Goal: Information Seeking & Learning: Learn about a topic

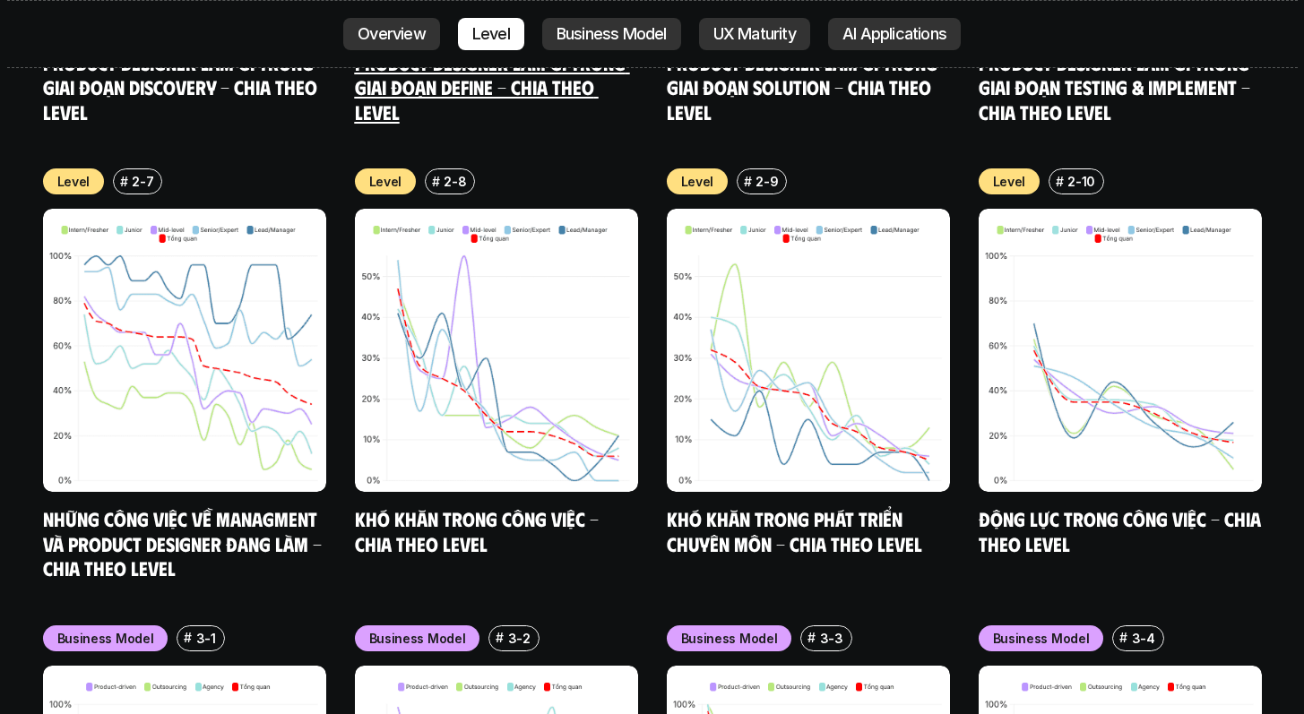
scroll to position [6985, 0]
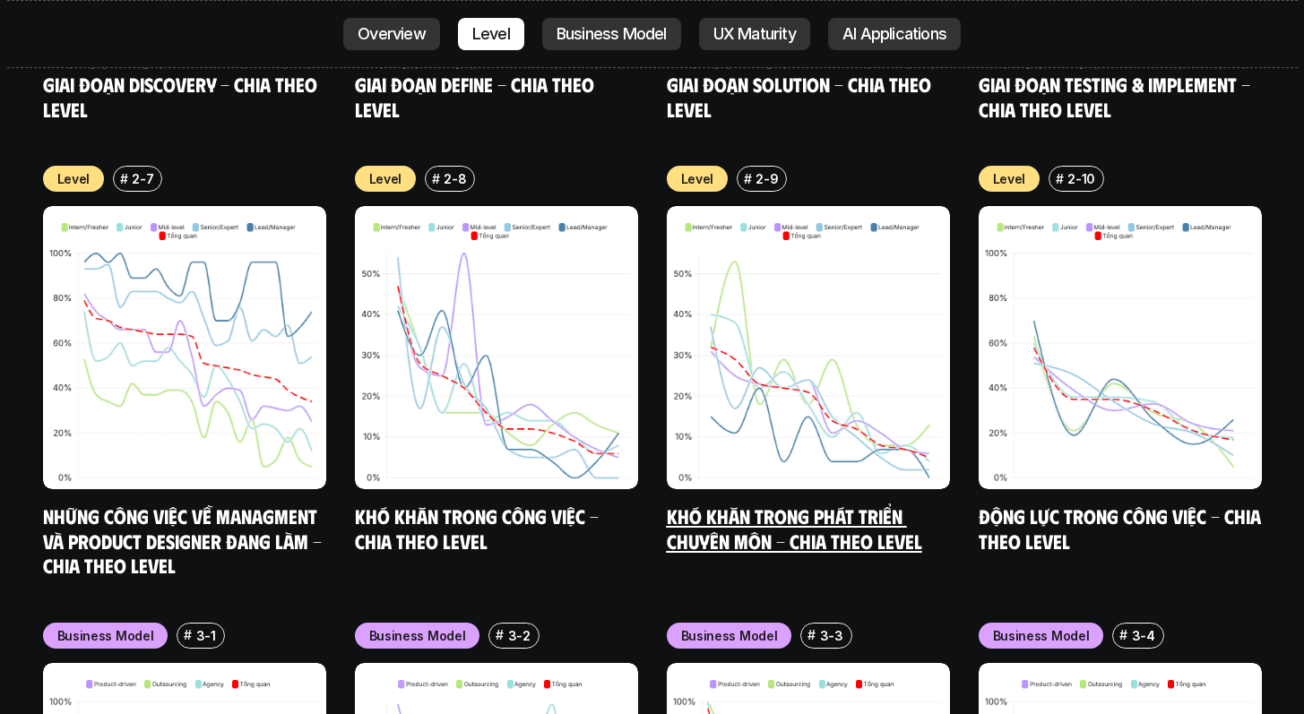
click at [709, 504] on link "Khó khăn trong phát triển chuyên môn - Chia theo level" at bounding box center [794, 528] width 255 height 49
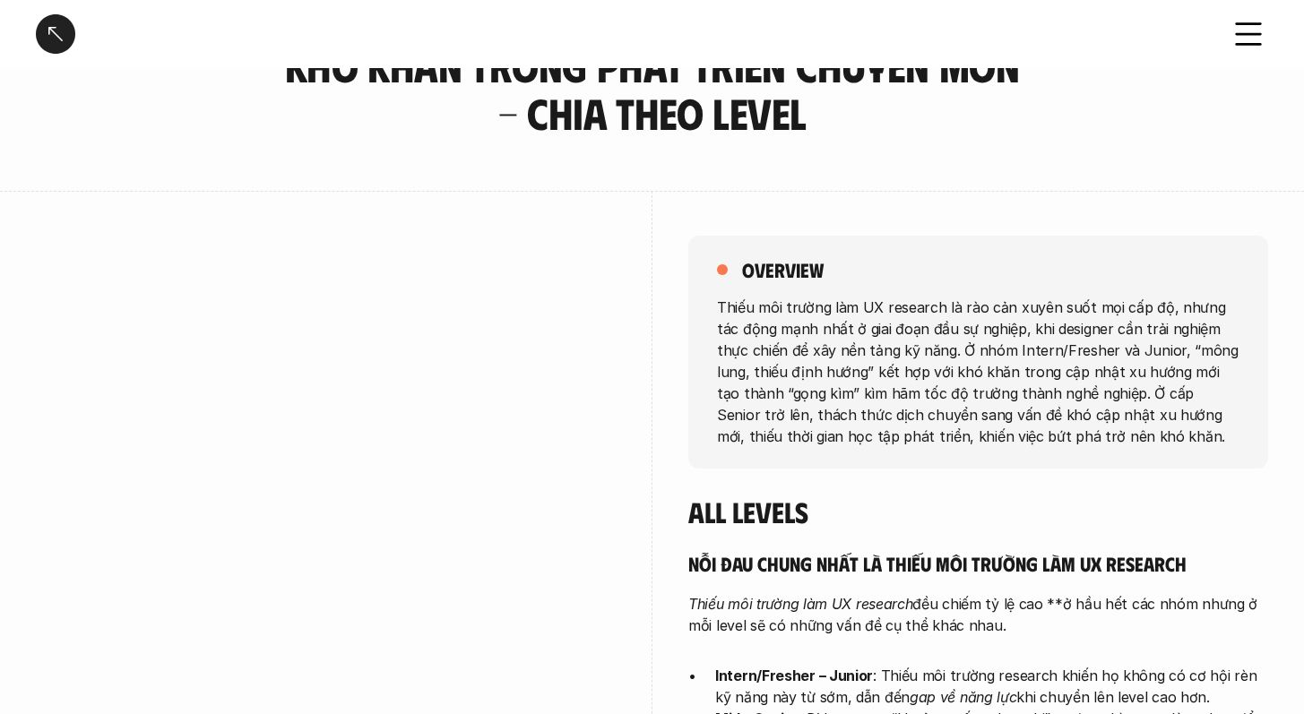
scroll to position [116, 0]
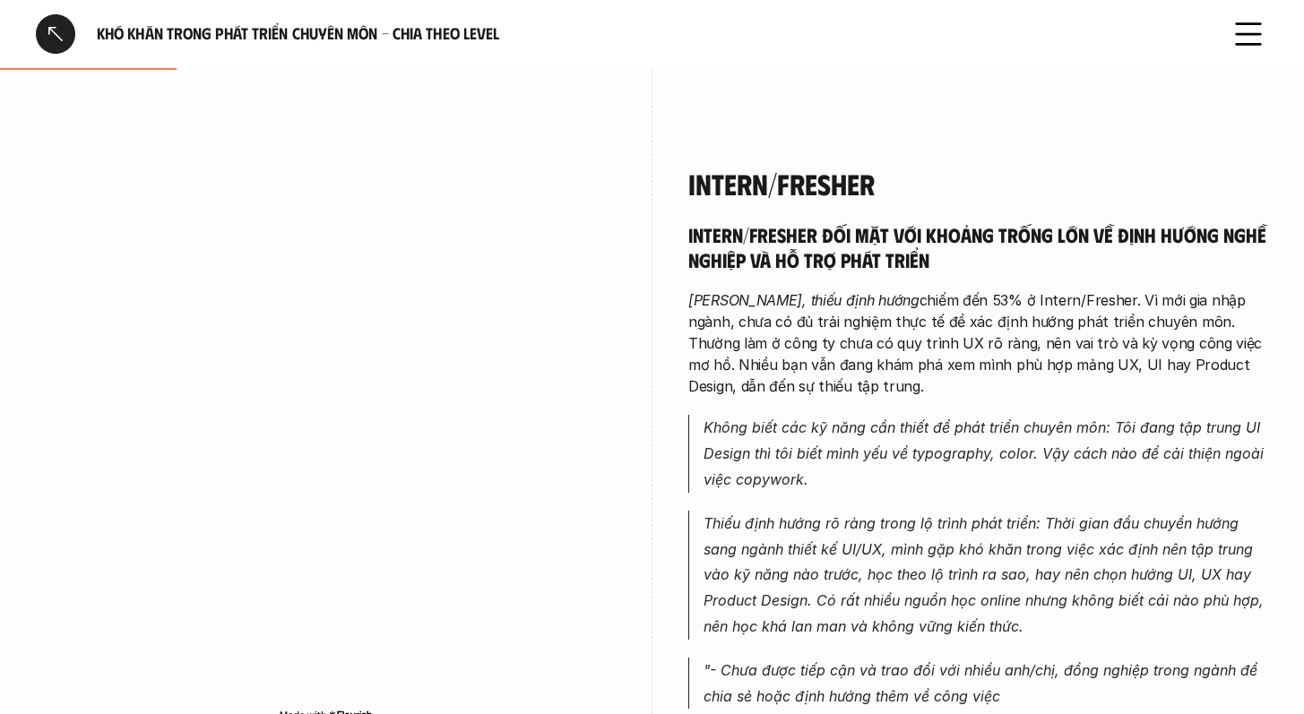
scroll to position [932, 0]
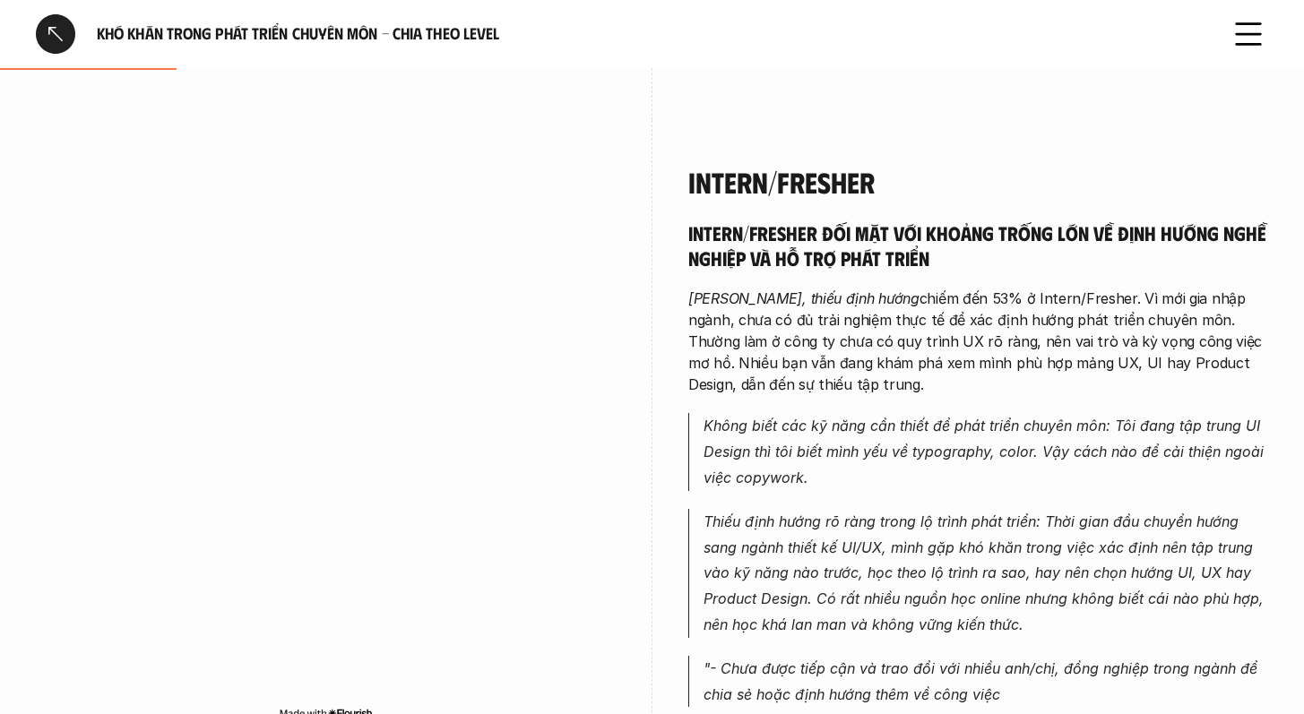
click at [841, 340] on p "Mông lung, thiếu định hướng chiếm đến 53% ở Intern/Fresher. Vì mới gia nhập ngà…" at bounding box center [978, 342] width 580 height 108
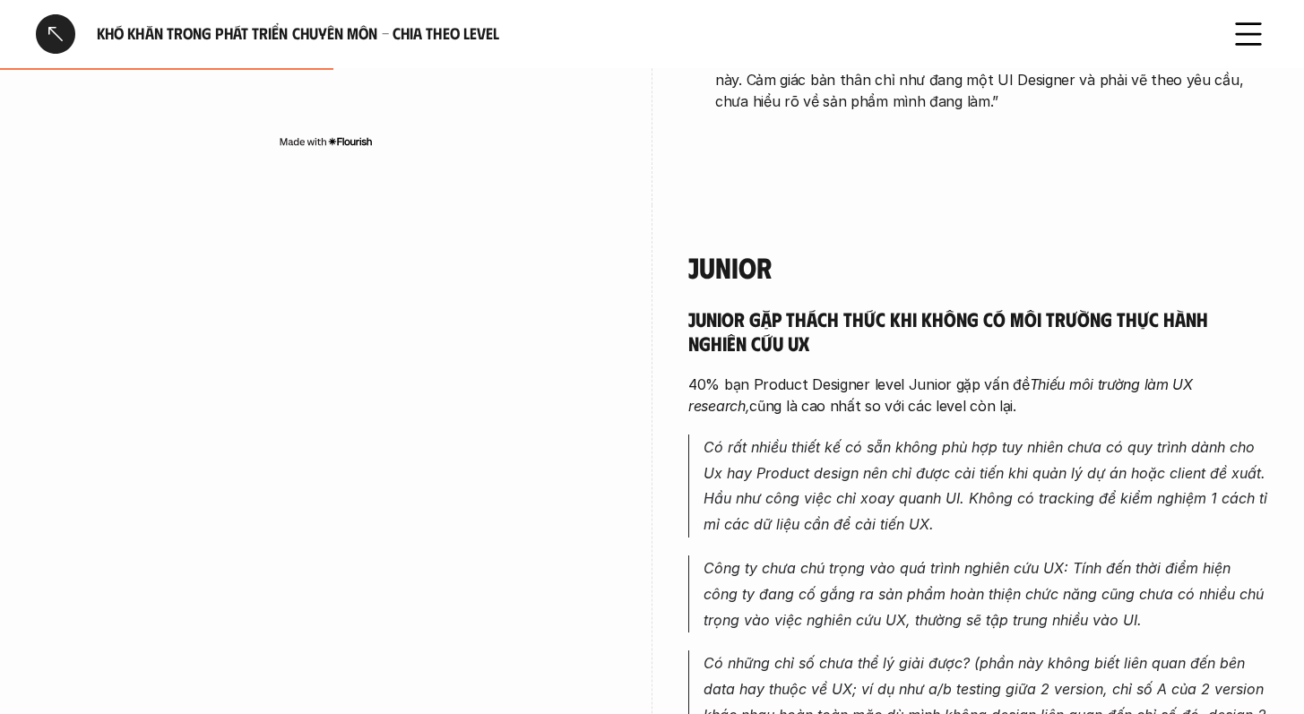
scroll to position [1665, 0]
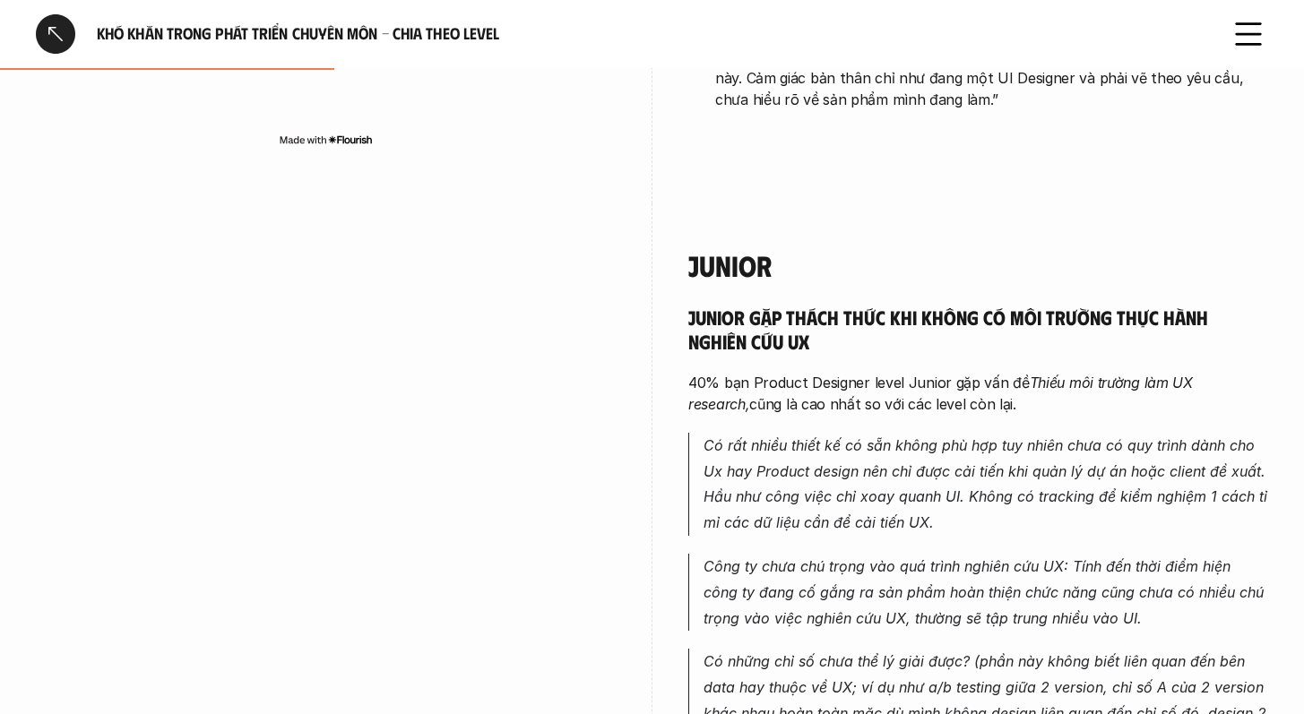
drag, startPoint x: 811, startPoint y: 445, endPoint x: 908, endPoint y: 446, distance: 96.8
click at [908, 446] on p "Có rất nhiều thiết kế có sẵn không phù hợp tuy nhiên chưa có quy trình dành cho…" at bounding box center [985, 484] width 565 height 103
click at [979, 466] on p "Có rất nhiều thiết kế có sẵn không phù hợp tuy nhiên chưa có quy trình dành cho…" at bounding box center [985, 484] width 565 height 103
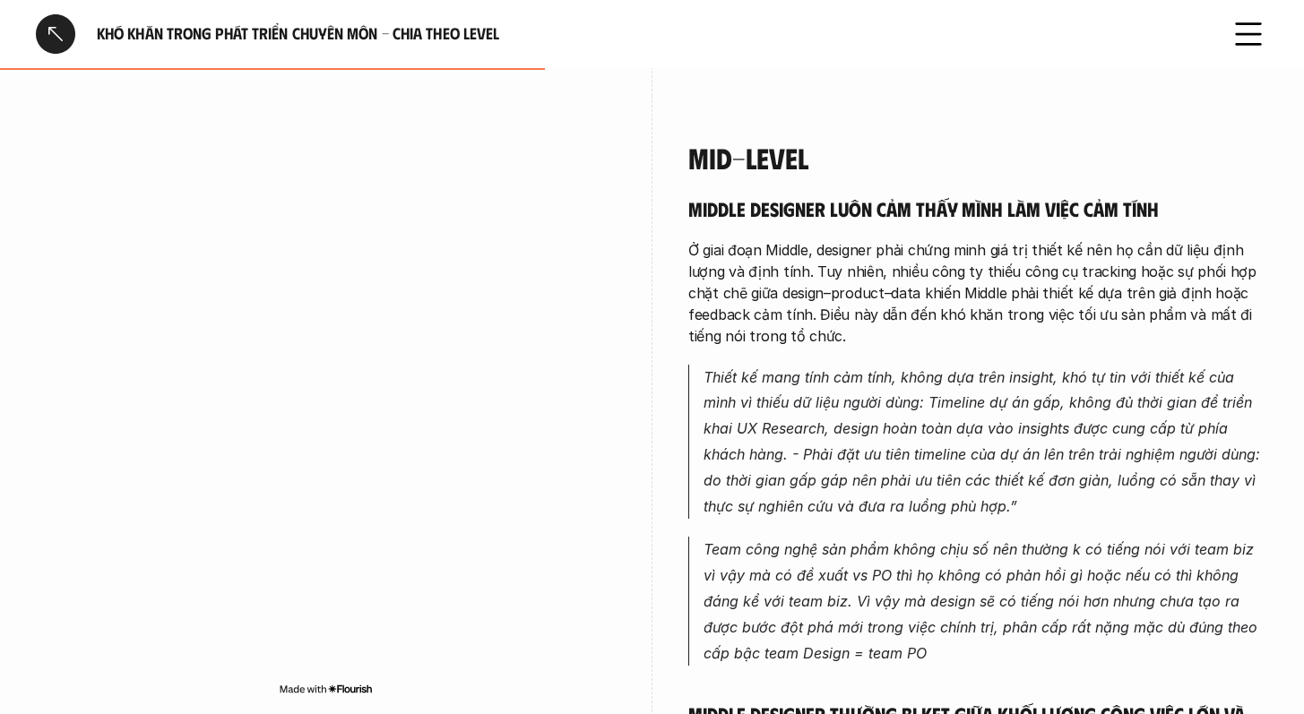
scroll to position [2650, 0]
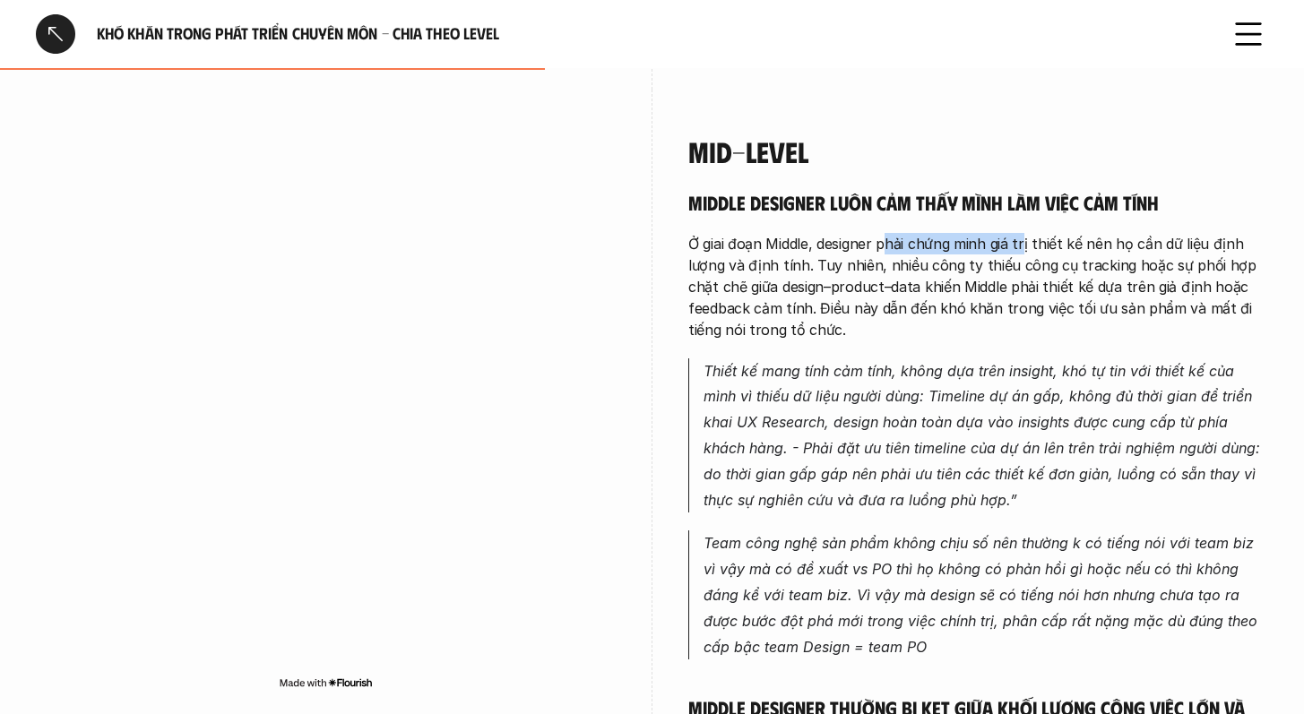
drag, startPoint x: 888, startPoint y: 221, endPoint x: 1022, endPoint y: 229, distance: 133.7
click at [1022, 233] on p "Ở giai đoạn Middle, designer phải chứng minh giá trị thiết kế nên họ cần dữ liệ…" at bounding box center [978, 287] width 580 height 108
click at [1074, 239] on p "Ở giai đoạn Middle, designer phải chứng minh giá trị thiết kế nên họ cần dữ liệ…" at bounding box center [978, 287] width 580 height 108
drag, startPoint x: 840, startPoint y: 250, endPoint x: 993, endPoint y: 238, distance: 153.7
click at [916, 243] on p "Ở giai đoạn Middle, designer phải chứng minh giá trị thiết kế nên họ cần dữ liệ…" at bounding box center [978, 287] width 580 height 108
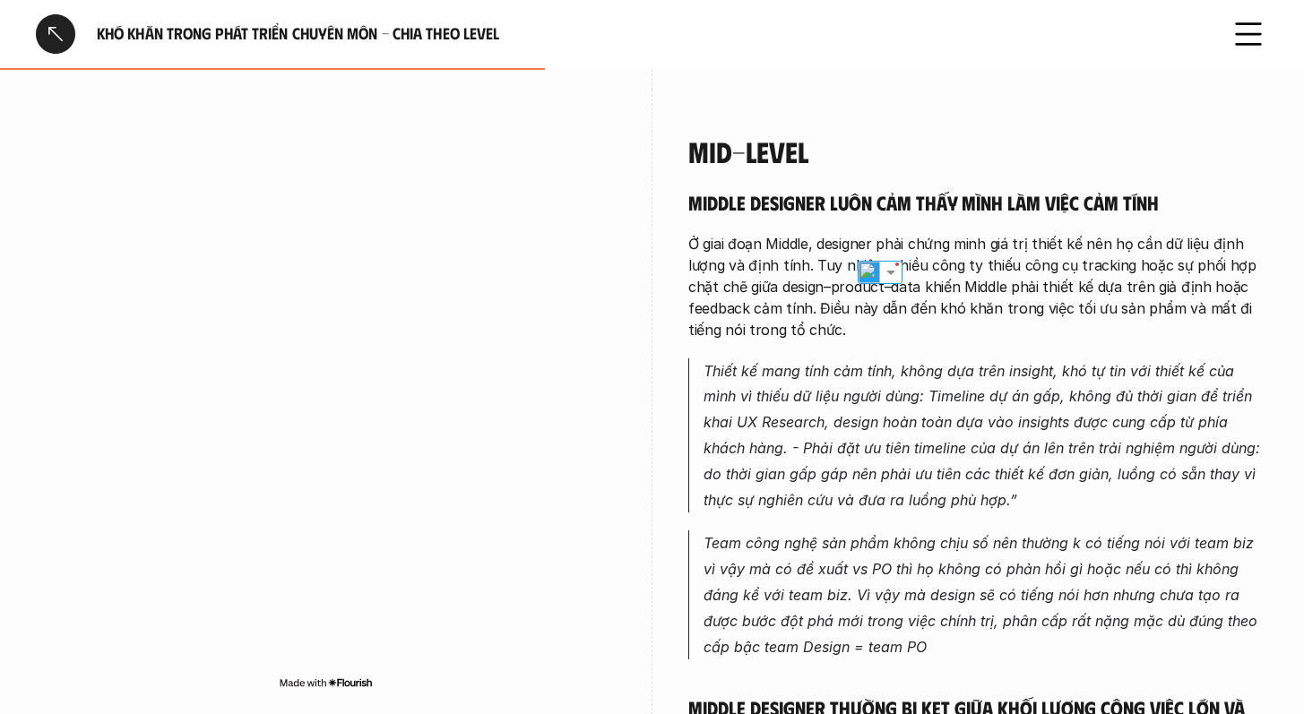
click at [1080, 233] on p "Ở giai đoạn Middle, designer phải chứng minh giá trị thiết kế nên họ cần dữ liệ…" at bounding box center [978, 287] width 580 height 108
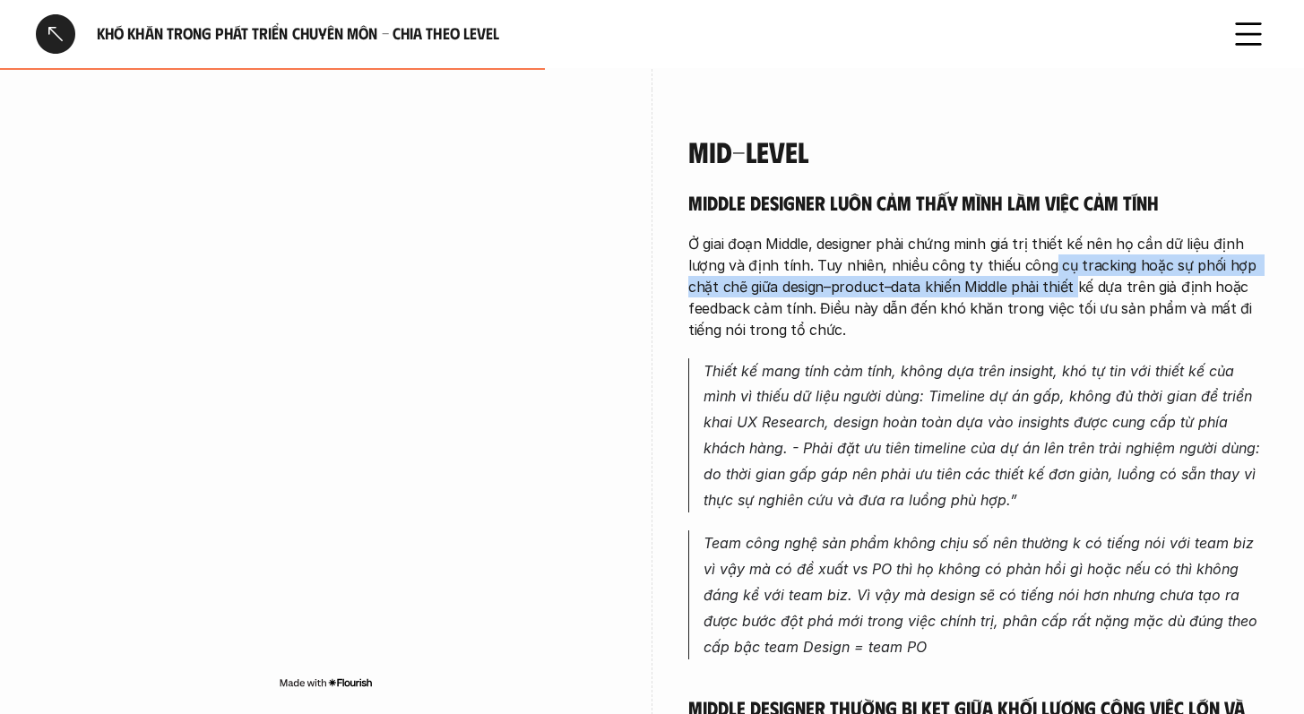
drag, startPoint x: 1046, startPoint y: 247, endPoint x: 1075, endPoint y: 259, distance: 31.8
click at [1075, 259] on p "Ở giai đoạn Middle, designer phải chứng minh giá trị thiết kế nên họ cần dữ liệ…" at bounding box center [978, 287] width 580 height 108
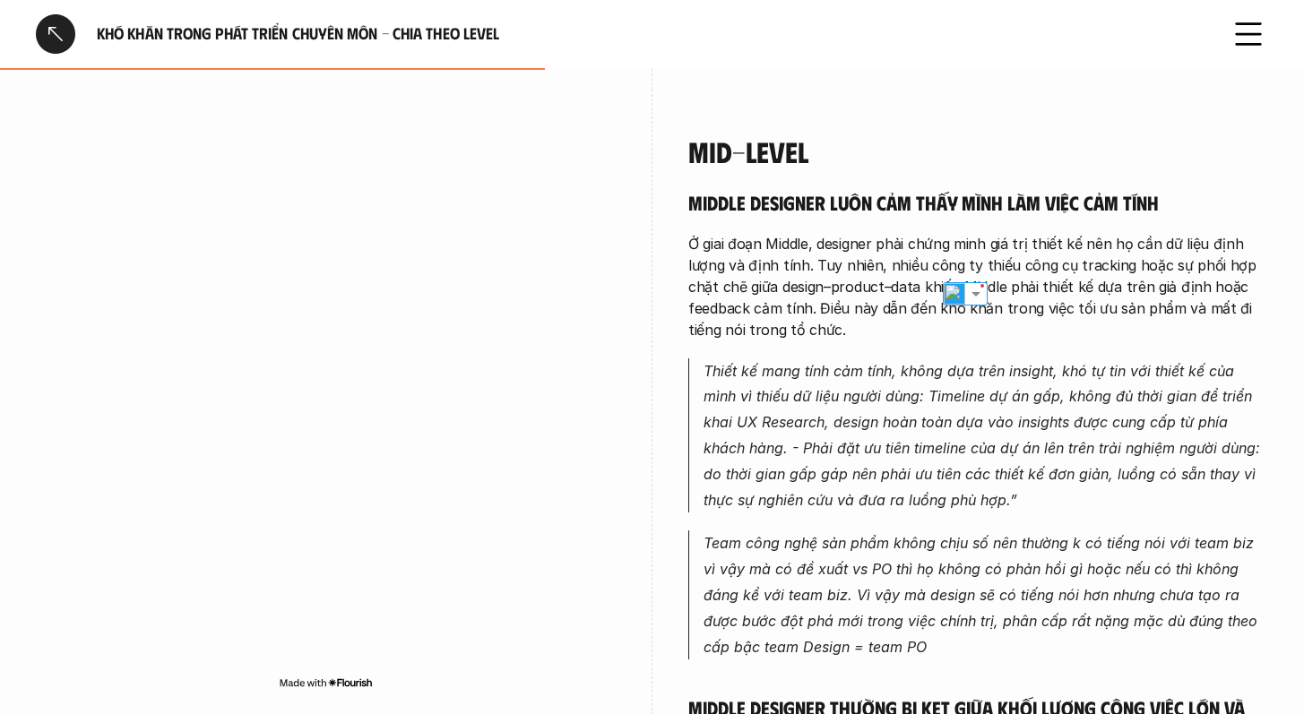
click at [1116, 268] on p "Ở giai đoạn Middle, designer phải chứng minh giá trị thiết kế nên họ cần dữ liệ…" at bounding box center [978, 287] width 580 height 108
drag, startPoint x: 904, startPoint y: 266, endPoint x: 1031, endPoint y: 264, distance: 127.3
click at [1009, 264] on p "Ở giai đoạn Middle, designer phải chứng minh giá trị thiết kế nên họ cần dữ liệ…" at bounding box center [978, 287] width 580 height 108
click at [1103, 254] on p "Ở giai đoạn Middle, designer phải chứng minh giá trị thiết kế nên họ cần dữ liệ…" at bounding box center [978, 287] width 580 height 108
drag, startPoint x: 867, startPoint y: 290, endPoint x: 948, endPoint y: 295, distance: 80.8
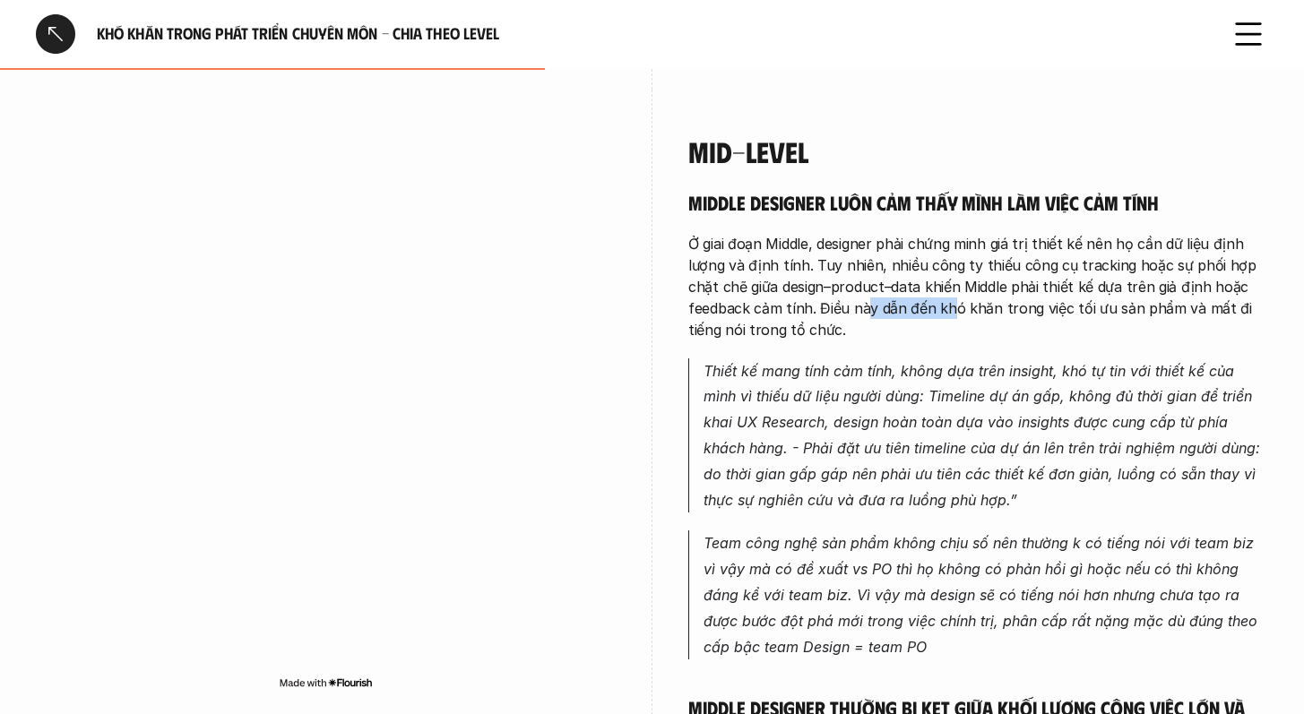
click at [948, 295] on p "Ở giai đoạn Middle, designer phải chứng minh giá trị thiết kế nên họ cần dữ liệ…" at bounding box center [978, 287] width 580 height 108
click at [1010, 323] on div "Middle designer luôn cảm thấy mình làm việc cảm tính Ở giai đoạn Middle, design…" at bounding box center [978, 690] width 580 height 1000
drag, startPoint x: 737, startPoint y: 356, endPoint x: 953, endPoint y: 352, distance: 215.1
click at [945, 358] on p "Thiết kế mang tính cảm tính, không dựa trên insight, khó tự tin với thiết kế củ…" at bounding box center [985, 435] width 565 height 155
click at [1036, 358] on p "Thiết kế mang tính cảm tính, không dựa trên insight, khó tự tin với thiết kế củ…" at bounding box center [985, 435] width 565 height 155
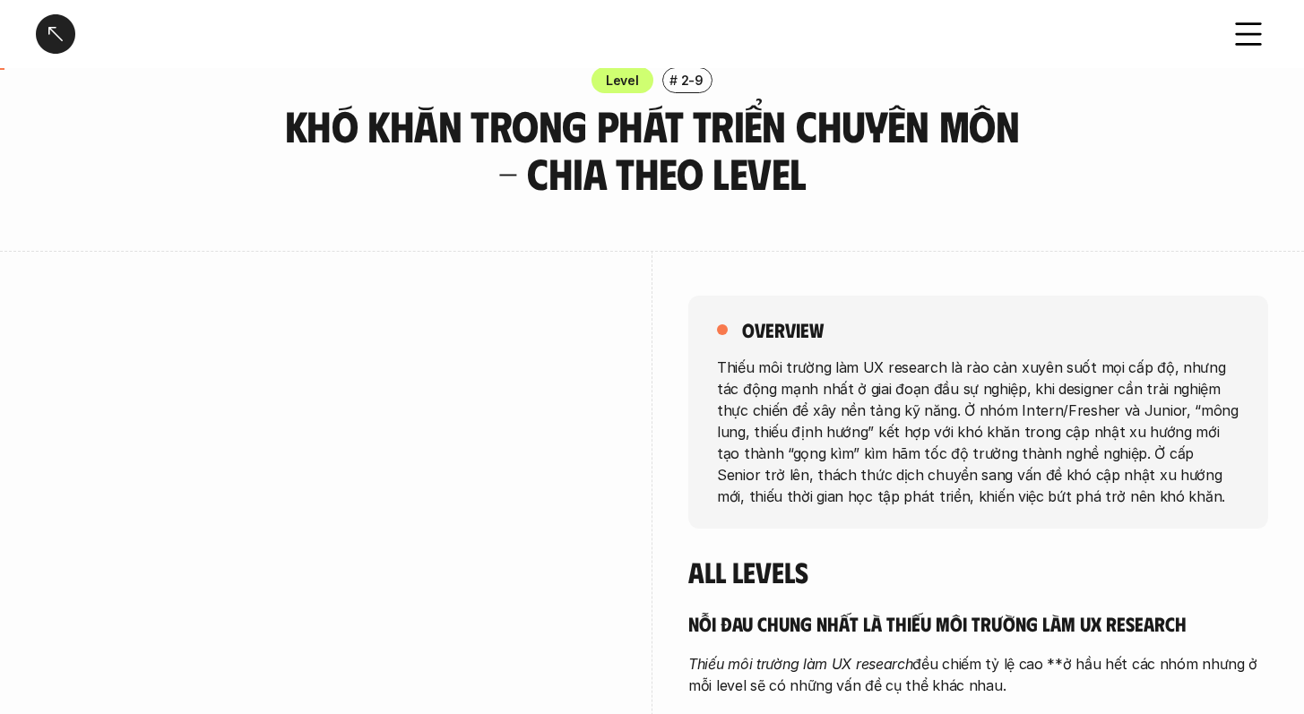
scroll to position [0, 0]
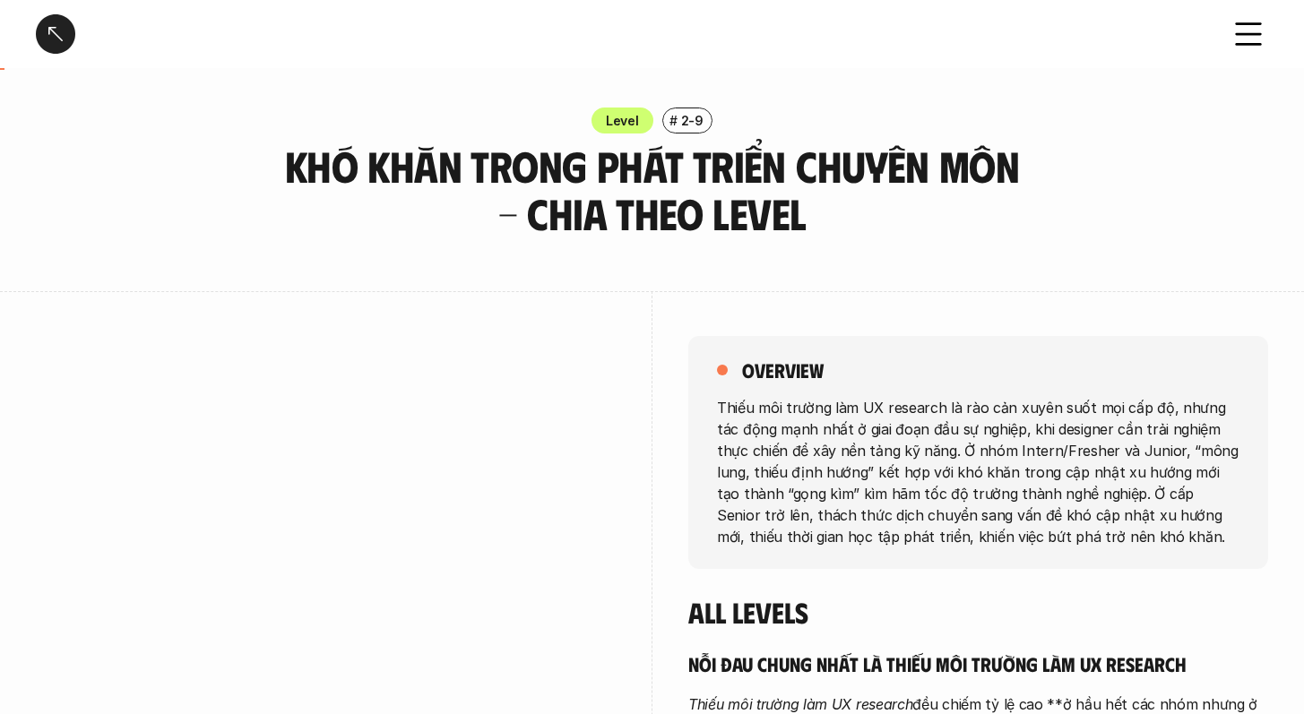
click at [68, 39] on div at bounding box center [55, 33] width 39 height 39
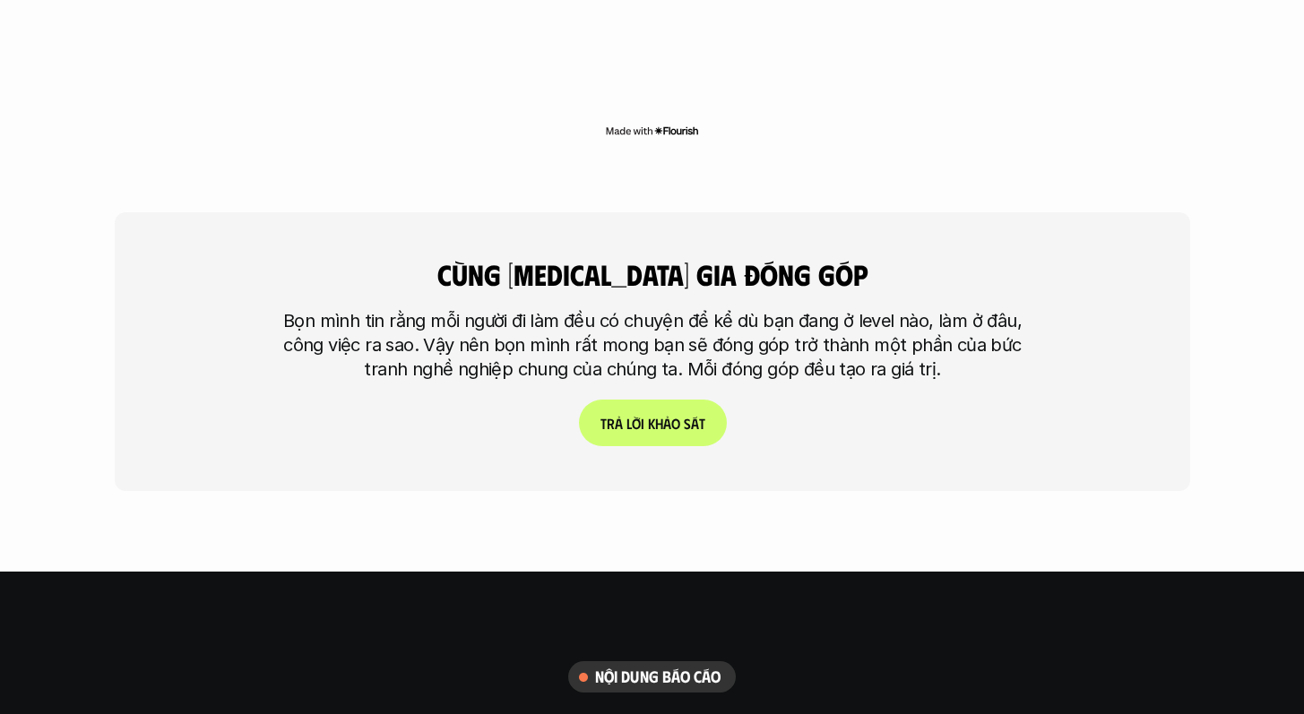
scroll to position [4320, 0]
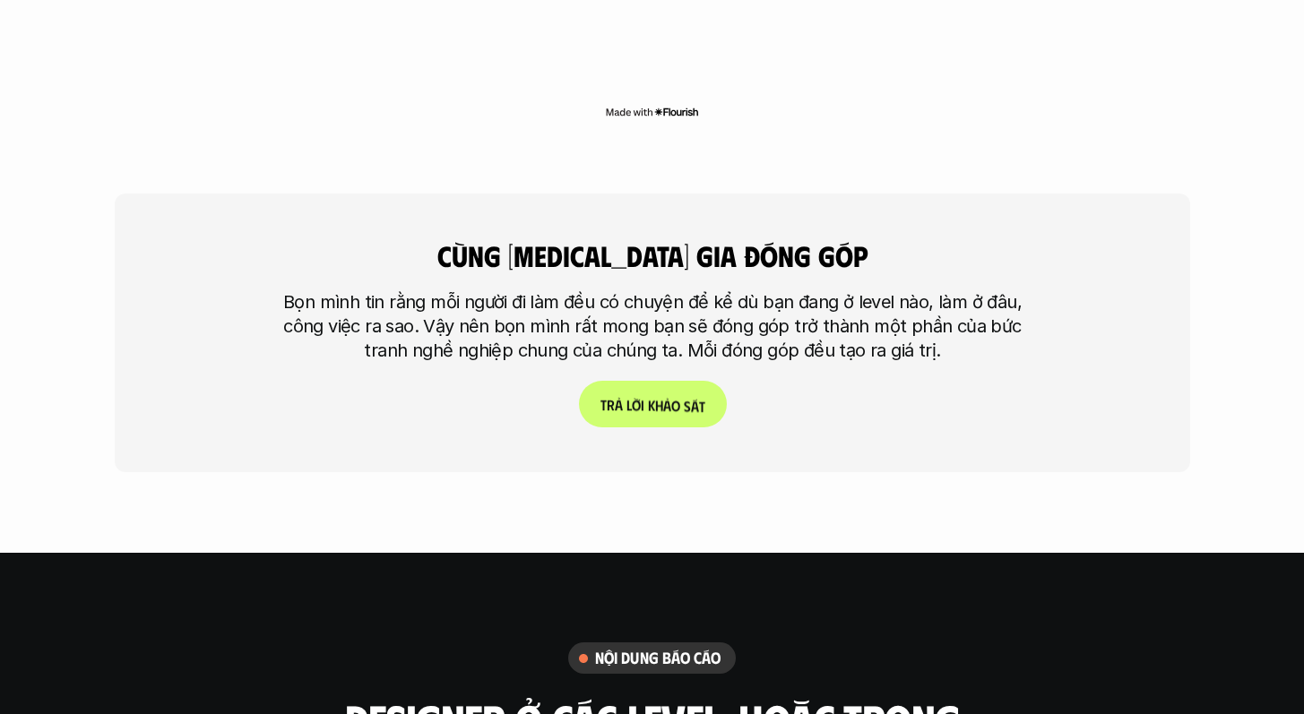
click at [640, 396] on p "T r ả l ờ i k h ả o s á t" at bounding box center [651, 404] width 105 height 17
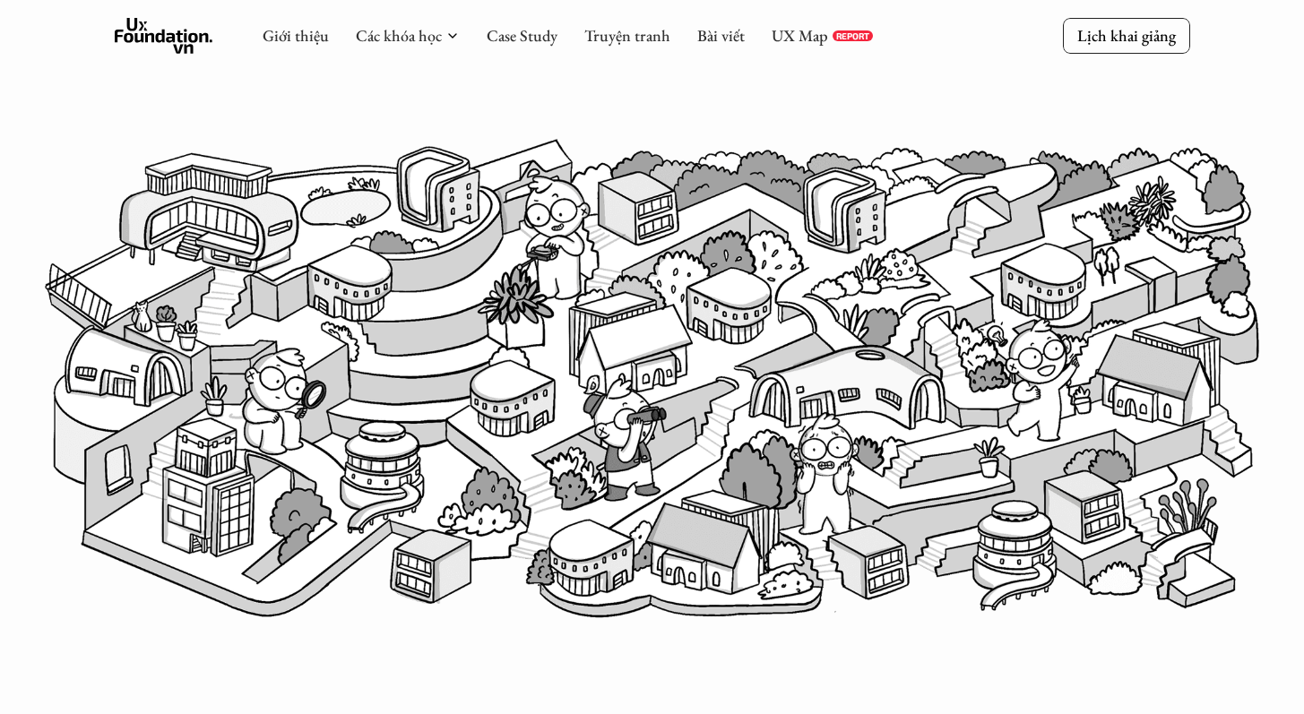
scroll to position [426, 0]
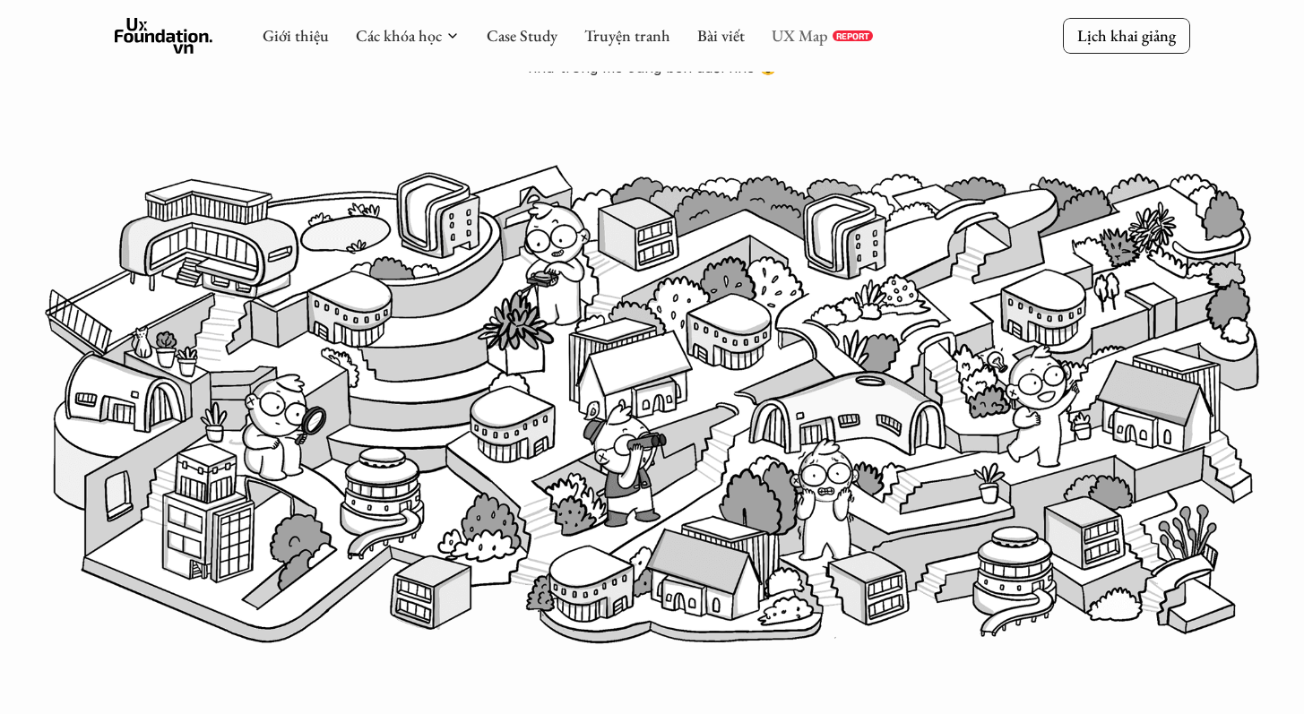
click at [789, 37] on link "UX Map" at bounding box center [800, 35] width 56 height 21
click at [624, 25] on link "Truyện tranh" at bounding box center [627, 35] width 86 height 21
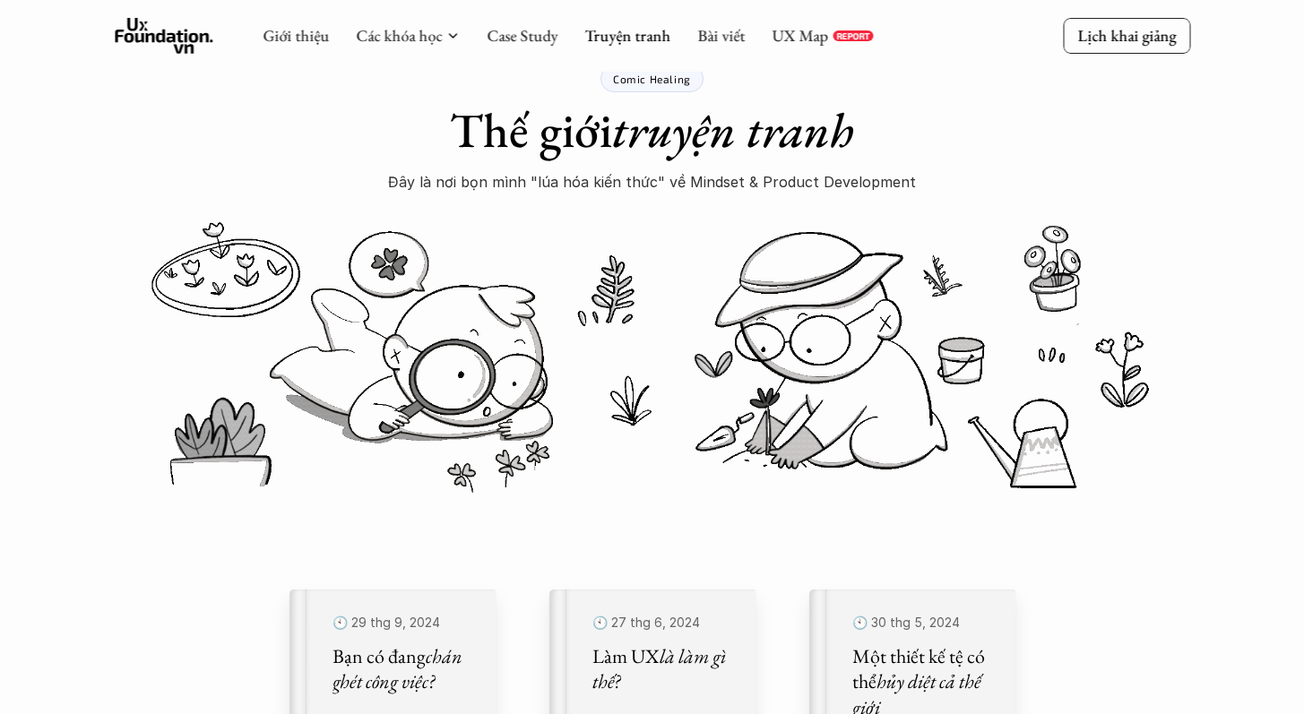
scroll to position [24, 0]
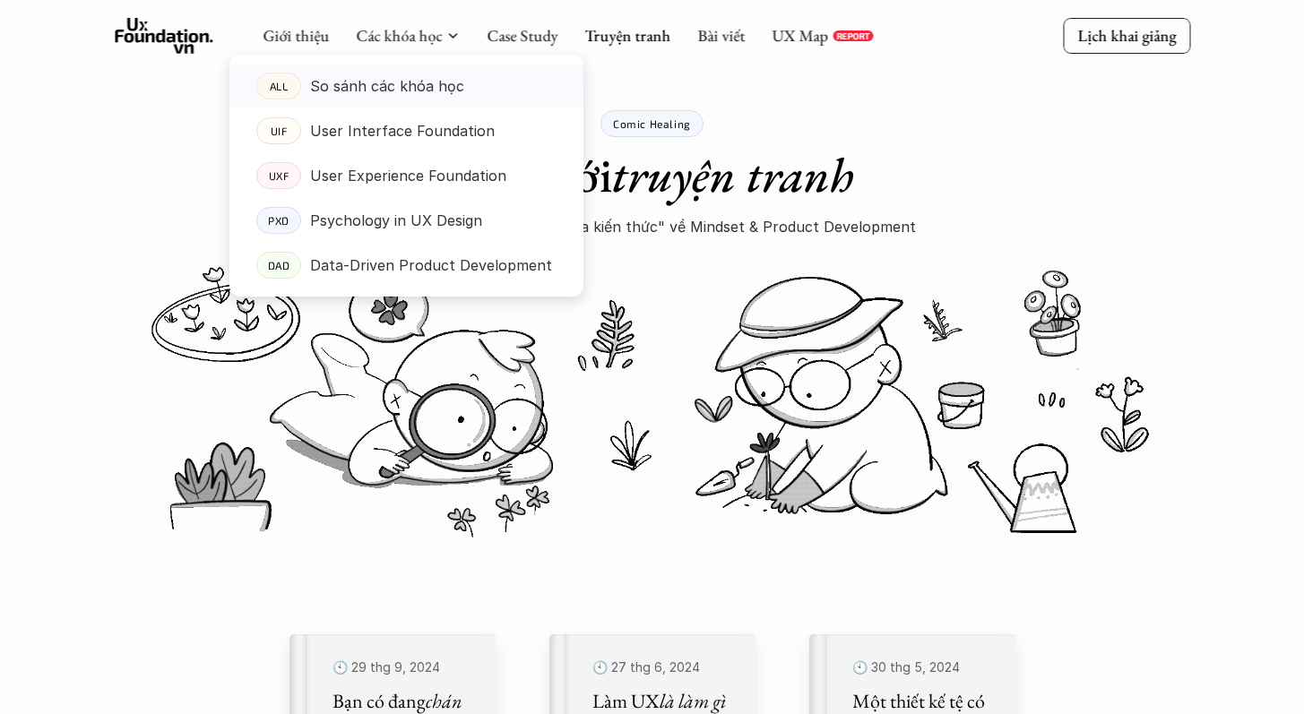
click at [405, 88] on p "So sánh các khóa học" at bounding box center [387, 86] width 154 height 27
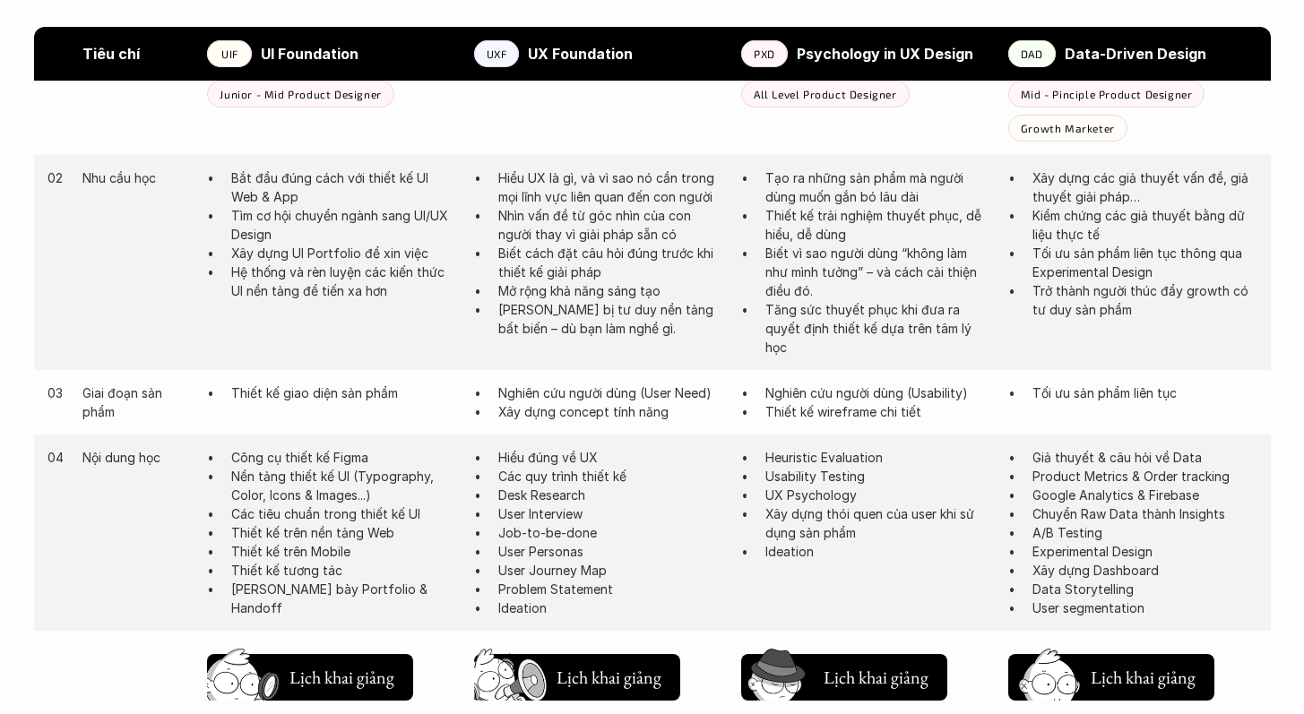
scroll to position [1052, 0]
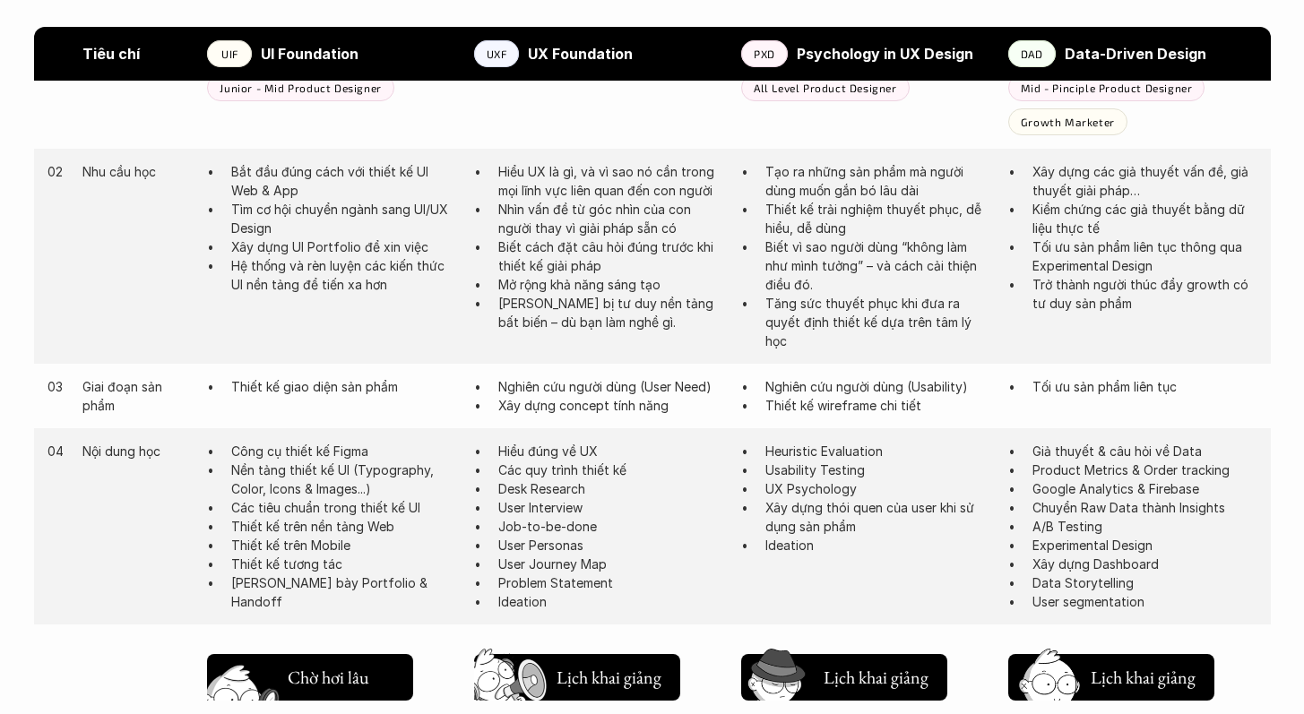
click at [323, 668] on h5 "Lịch khai giảng" at bounding box center [342, 680] width 108 height 25
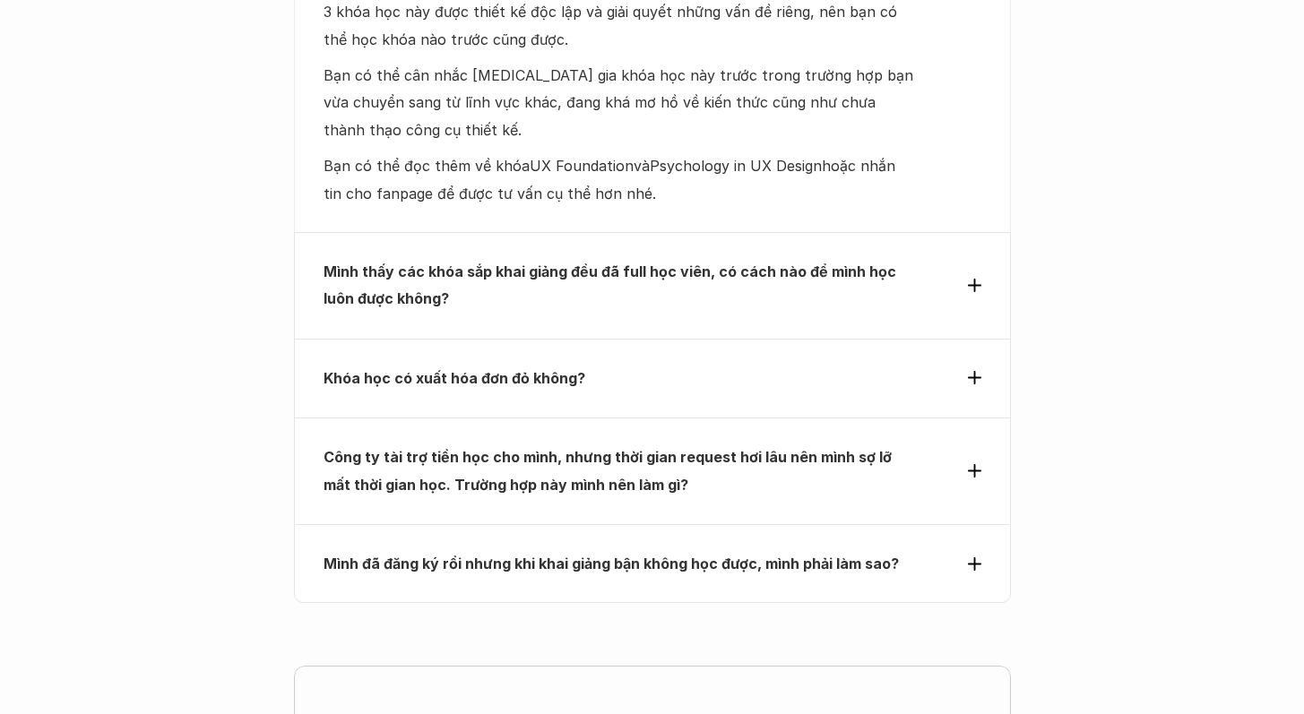
scroll to position [5846, 0]
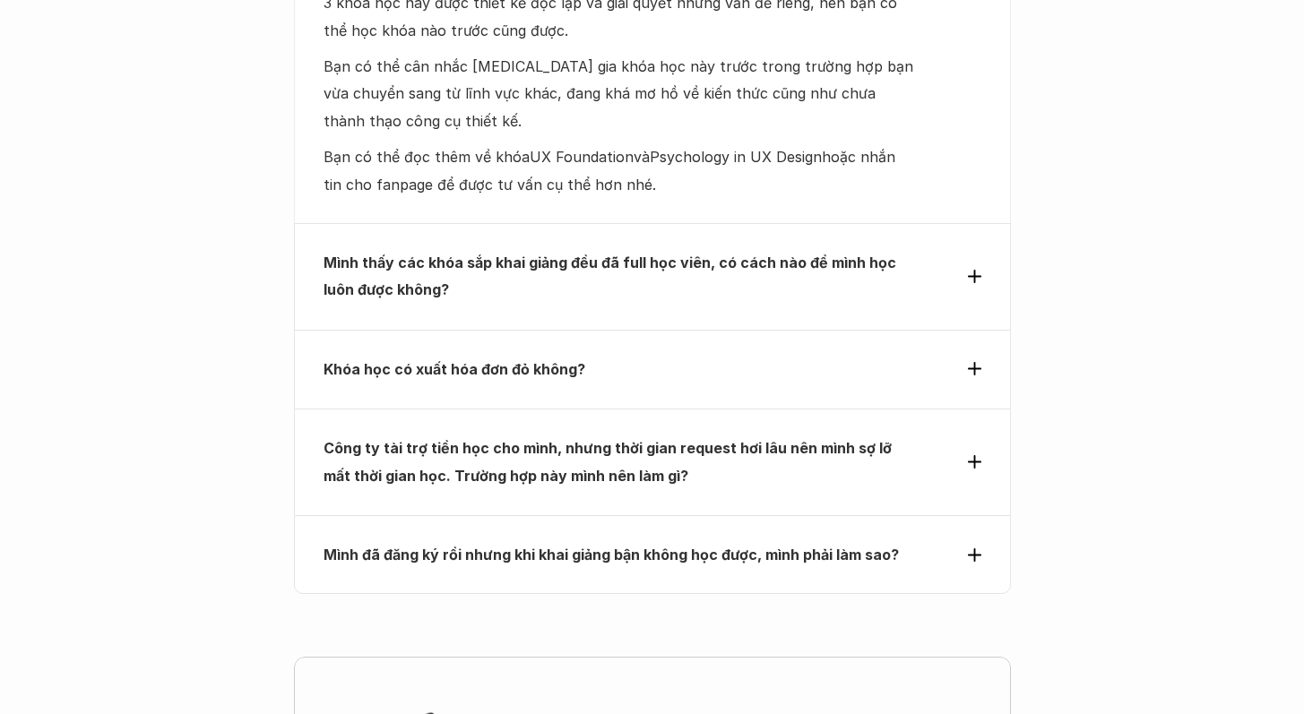
click at [780, 356] on p "Khóa học có xuất hóa đơn đỏ không?" at bounding box center [619, 369] width 592 height 27
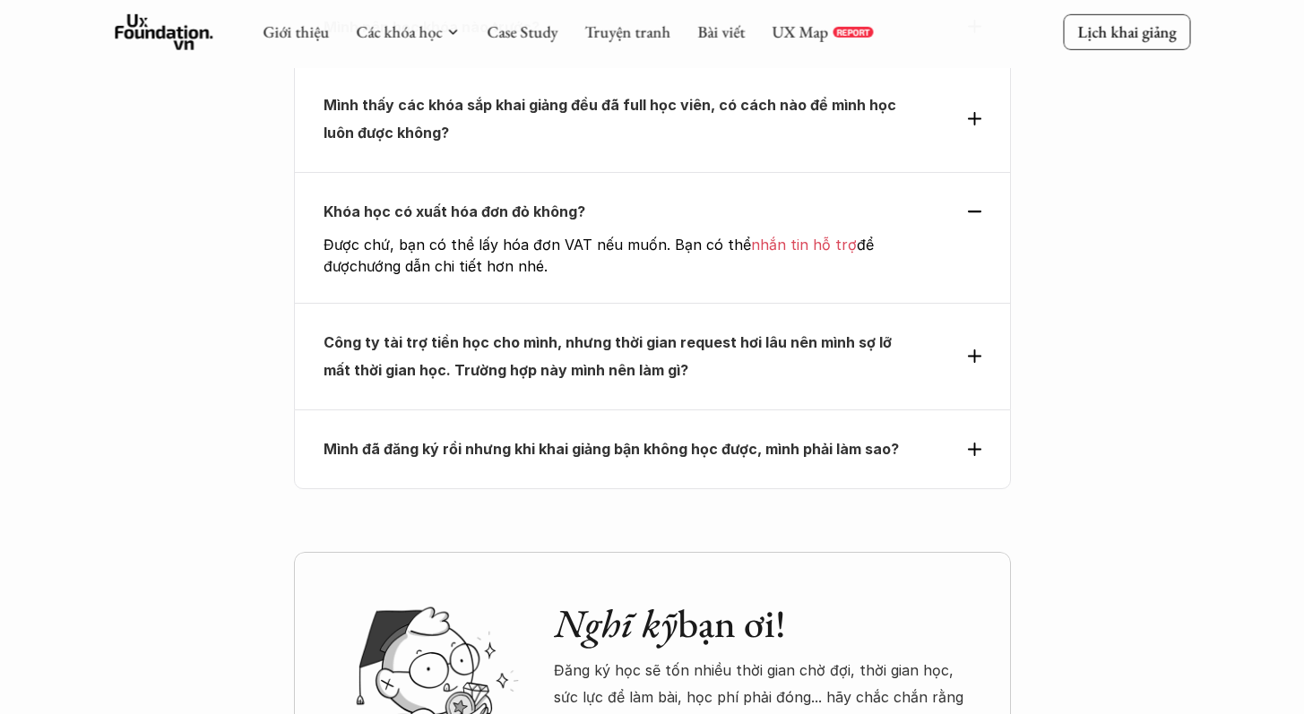
scroll to position [5771, 0]
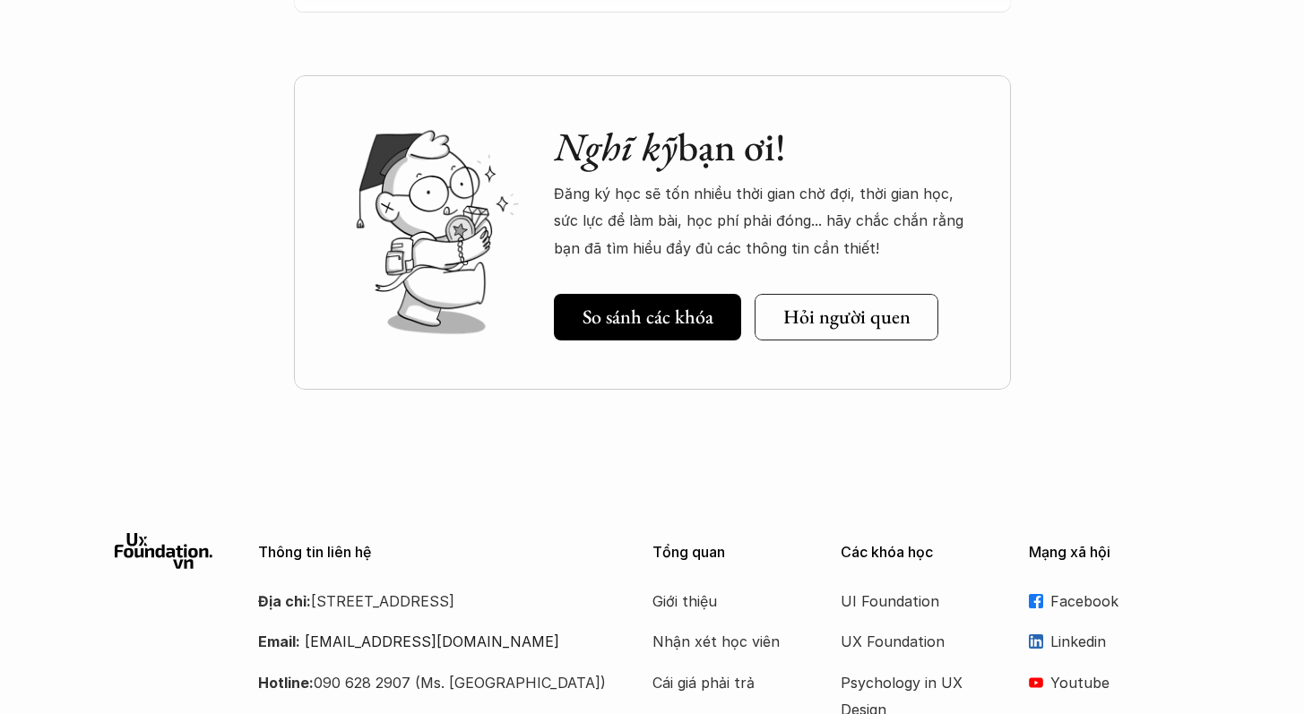
scroll to position [6253, 0]
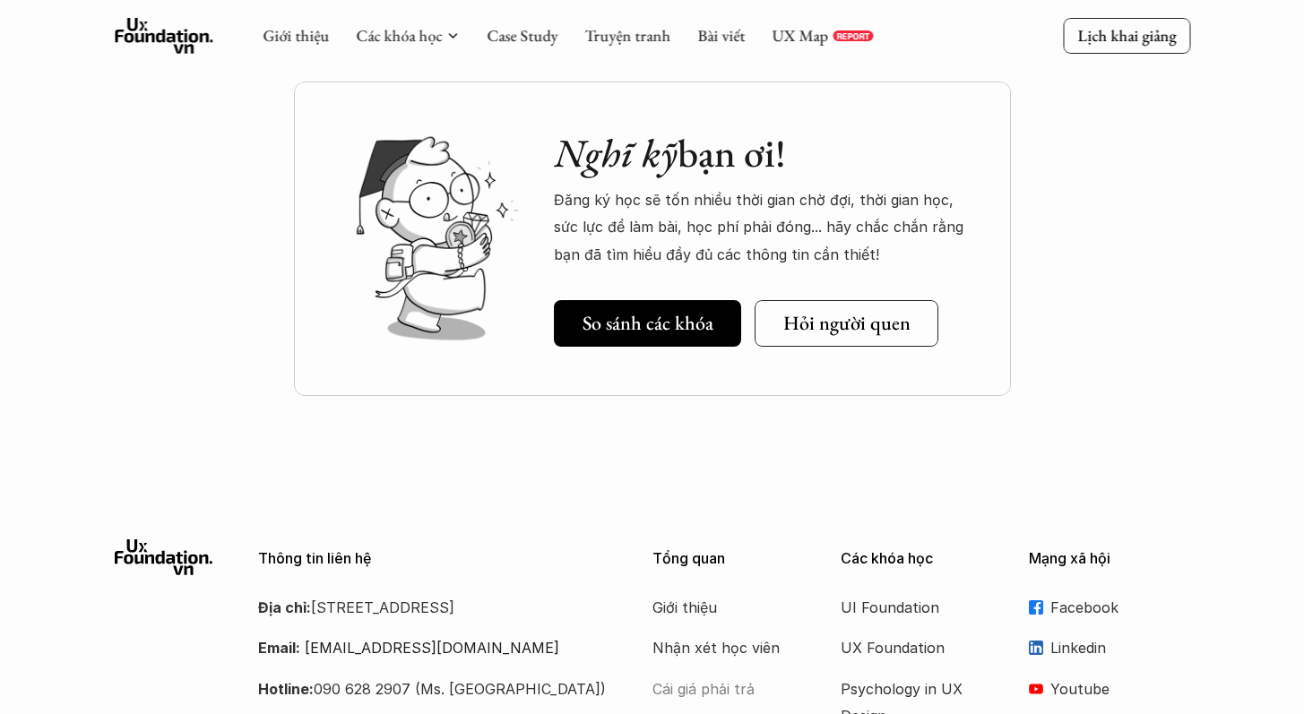
click at [720, 676] on p "Cái giá phải trả" at bounding box center [723, 689] width 143 height 27
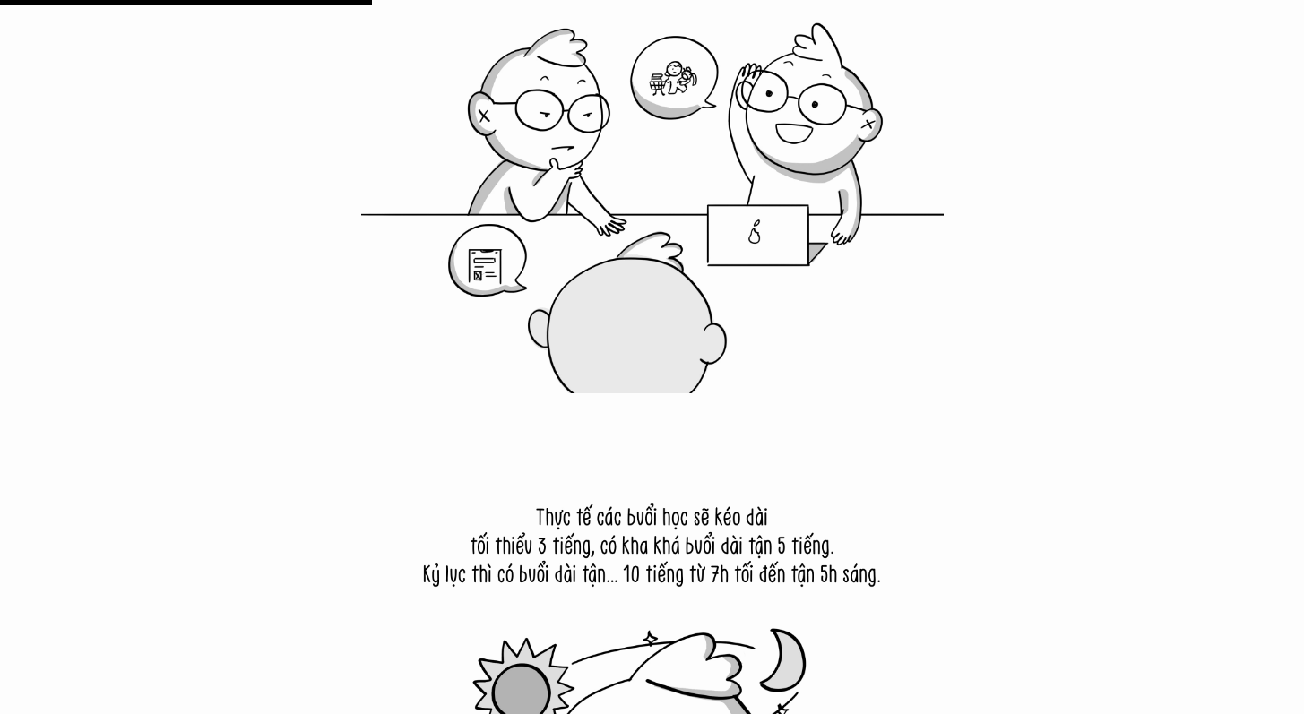
scroll to position [5480, 0]
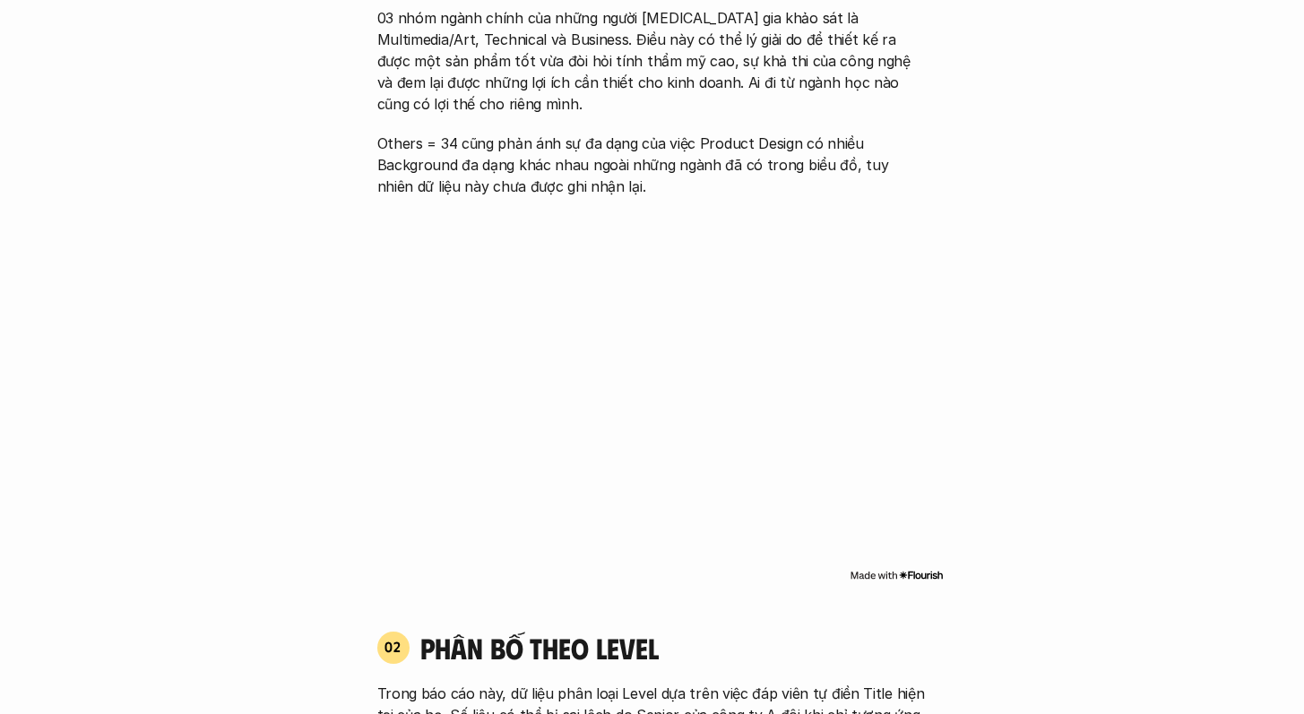
scroll to position [1243, 0]
